Goal: Transaction & Acquisition: Purchase product/service

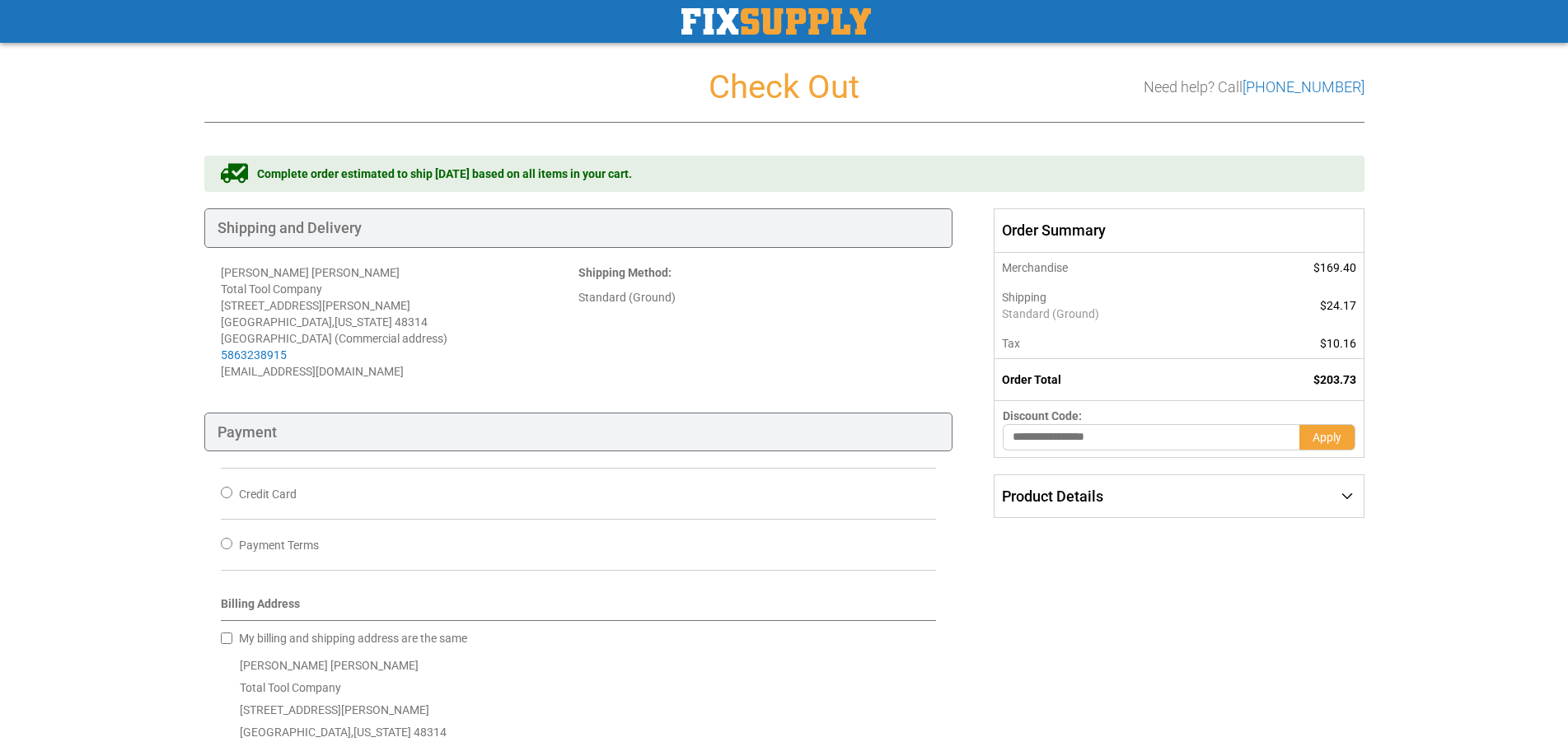
scroll to position [588, 0]
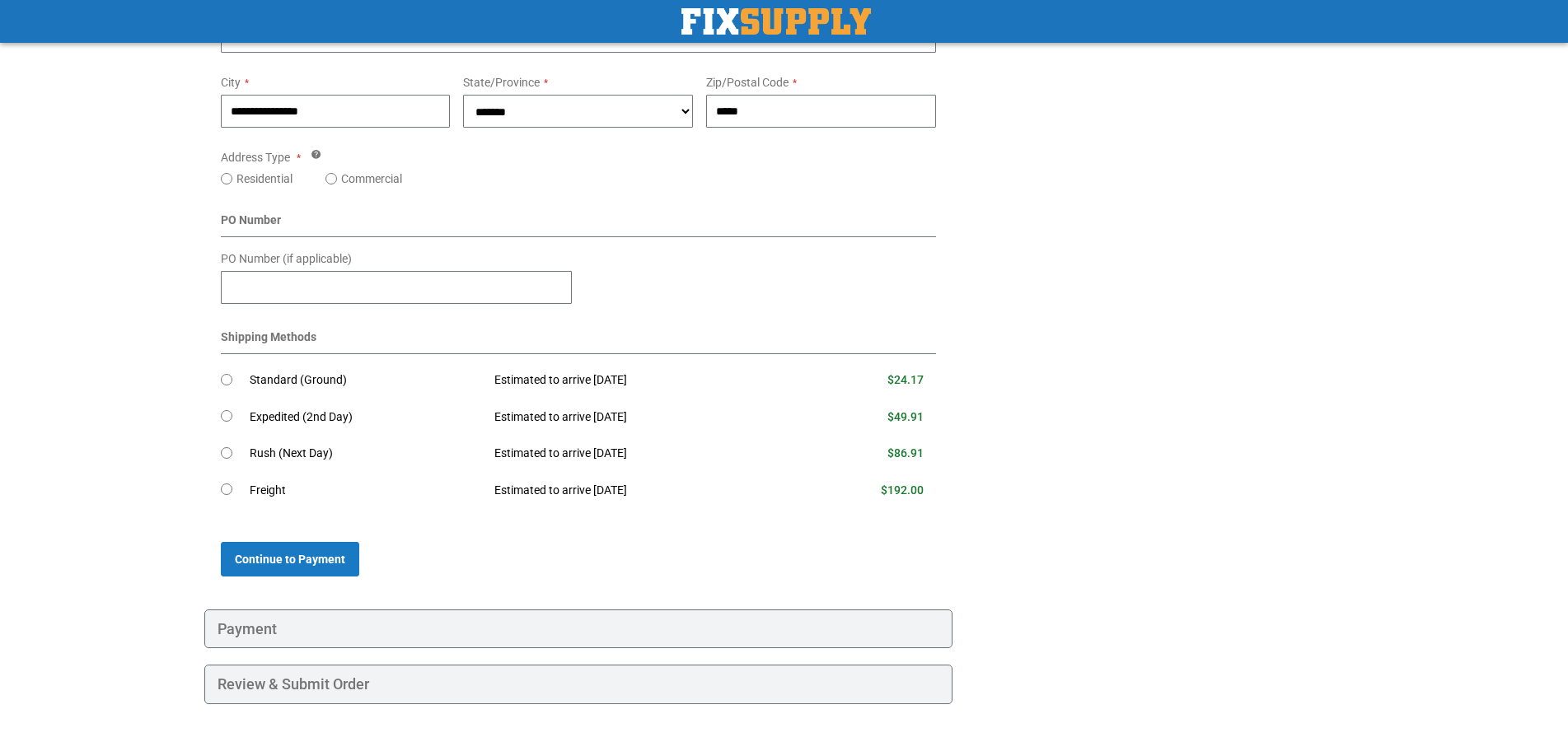
scroll to position [629, 0]
click at [258, 554] on span "Continue to Payment" at bounding box center [290, 558] width 110 height 13
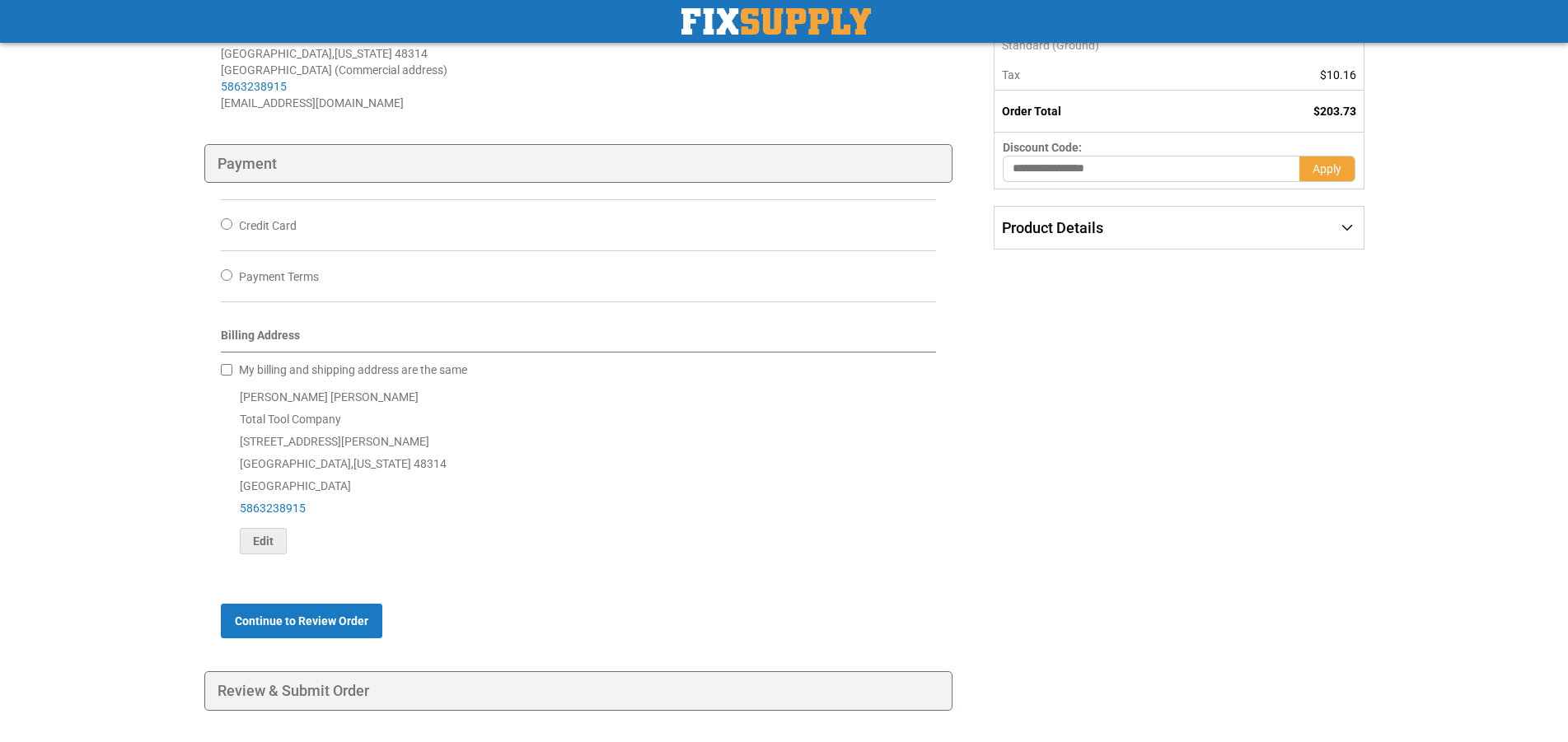
scroll to position [67, 0]
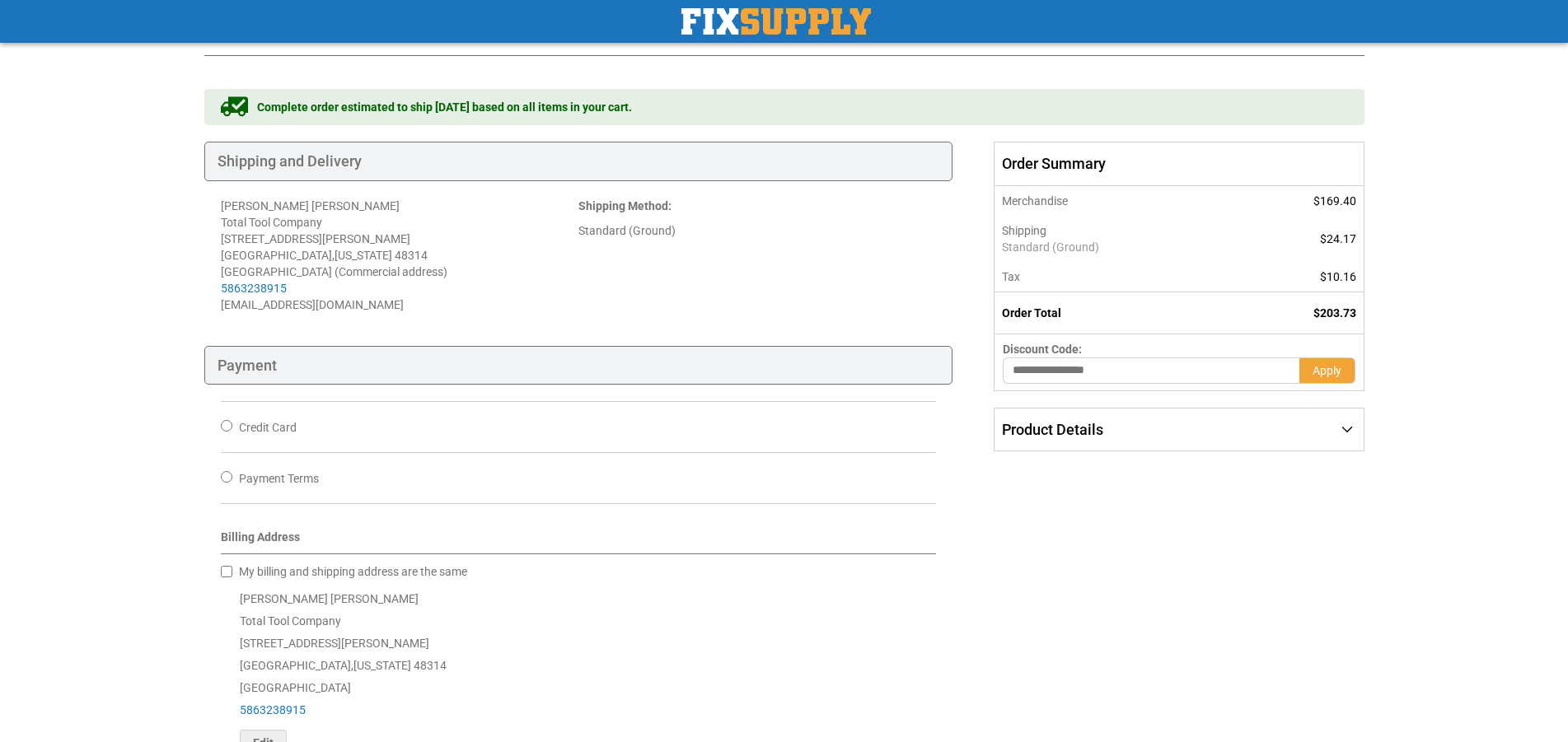
scroll to position [629, 0]
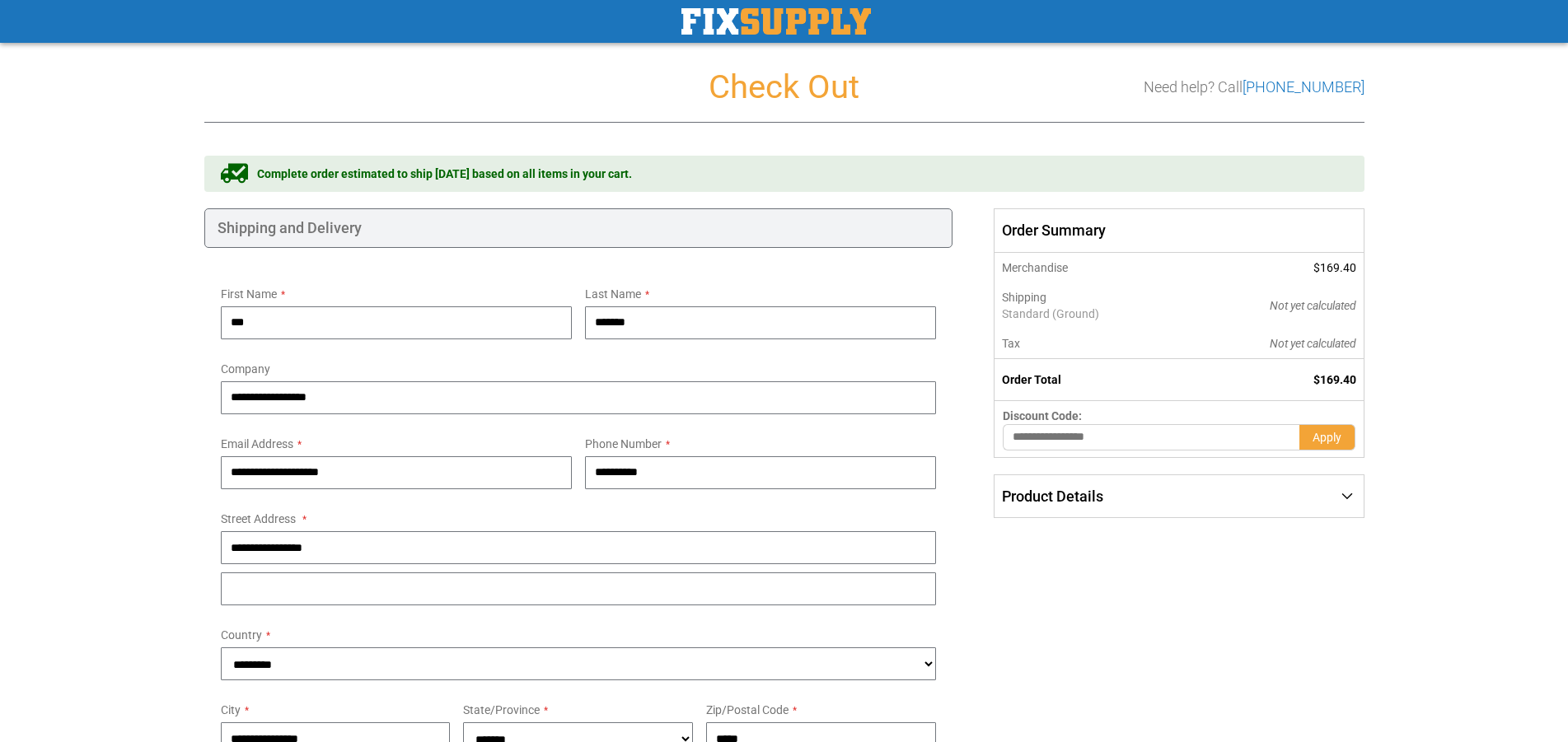
scroll to position [209, 0]
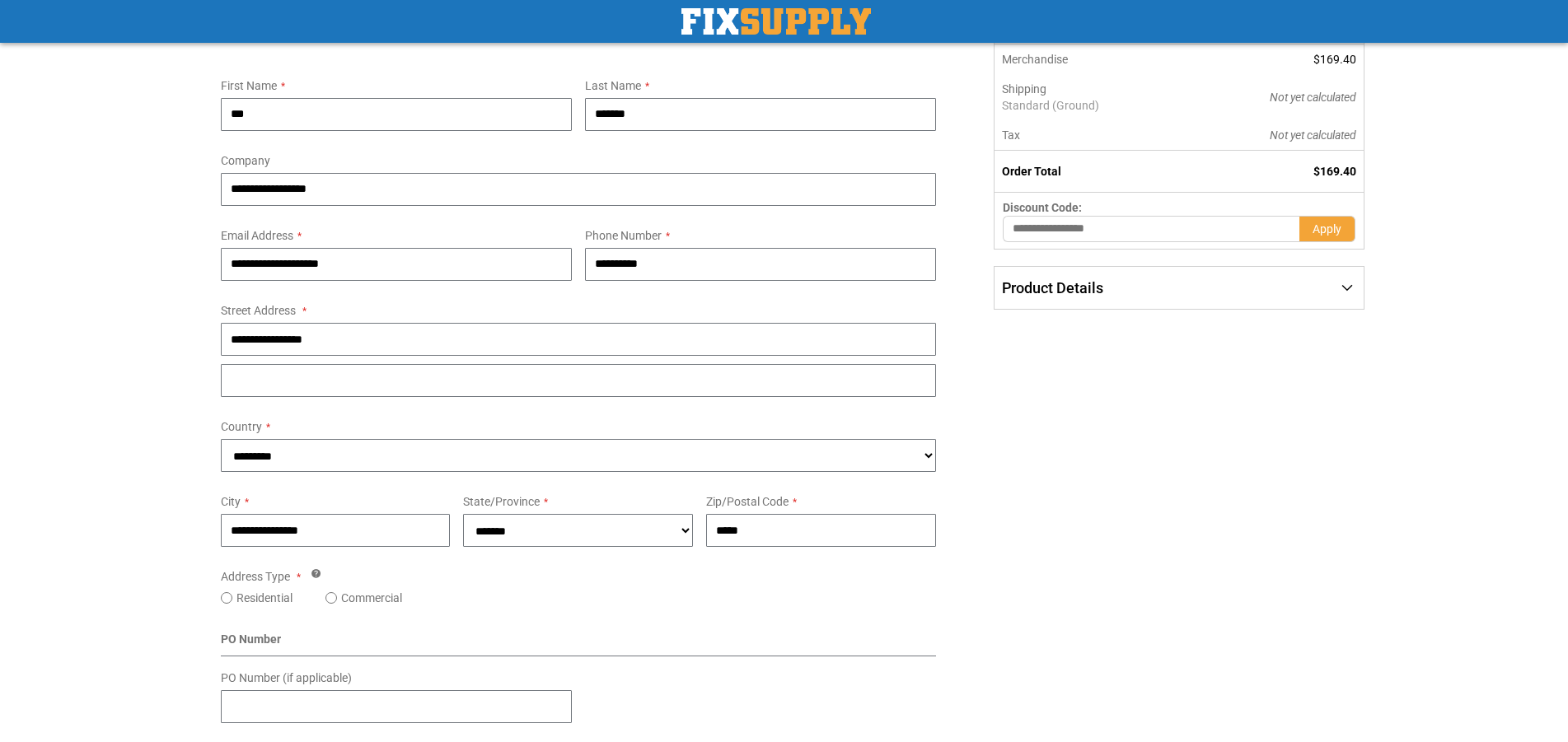
scroll to position [209, 0]
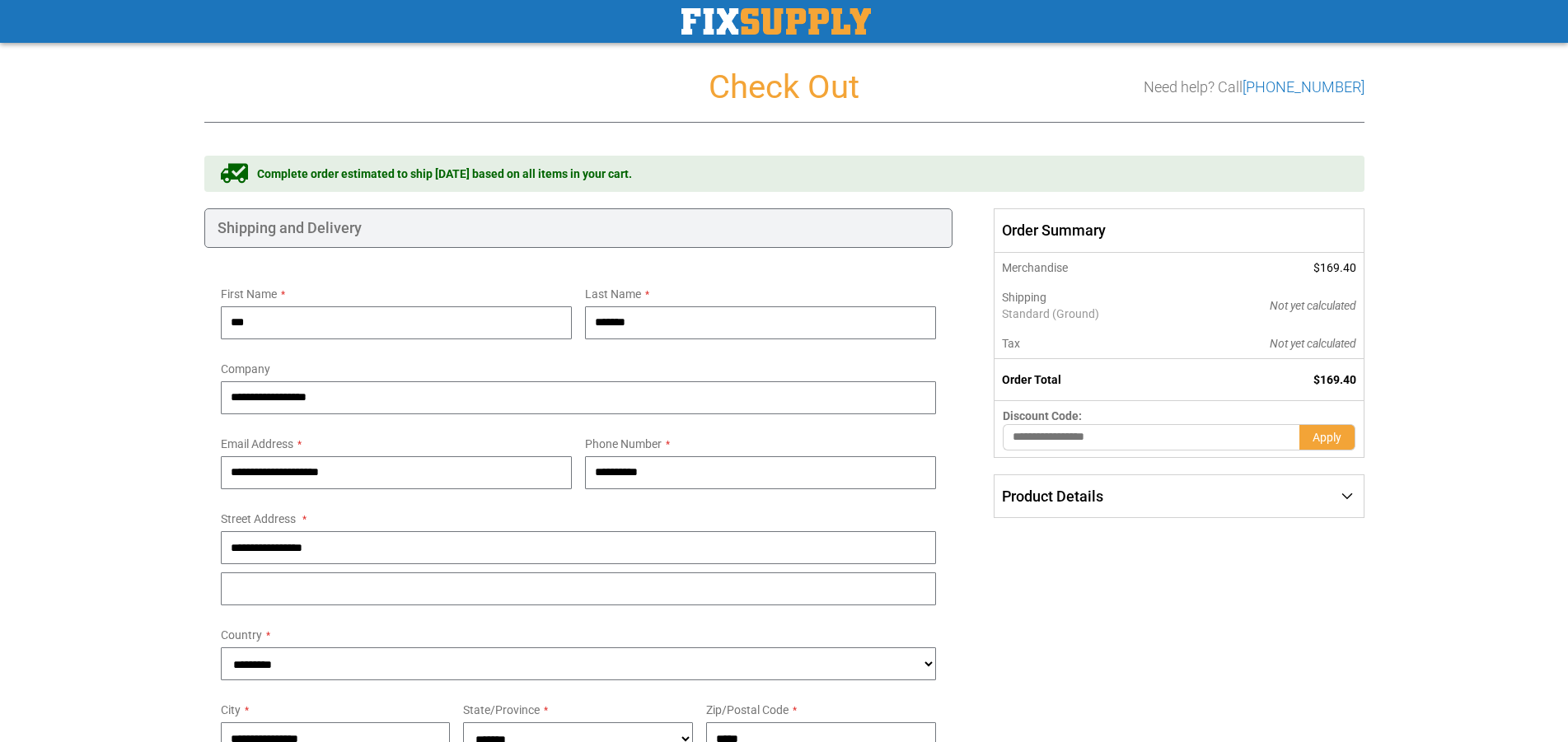
click at [1110, 486] on div "Product Details" at bounding box center [1178, 497] width 368 height 43
